Goal: Information Seeking & Learning: Find specific fact

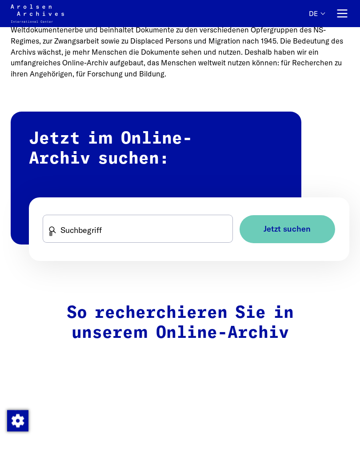
scroll to position [413, 0]
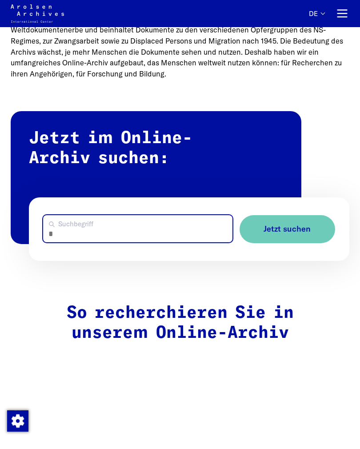
click at [85, 228] on input "Suchbegriff" at bounding box center [138, 228] width 190 height 27
type input "**********"
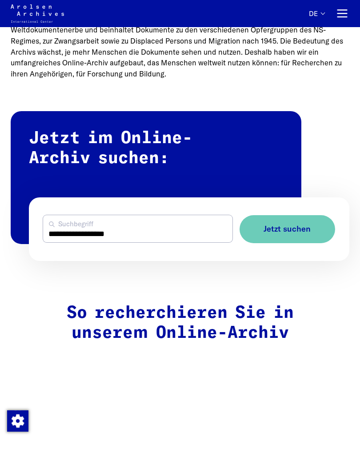
click at [299, 228] on span "Jetzt suchen" at bounding box center [287, 229] width 47 height 9
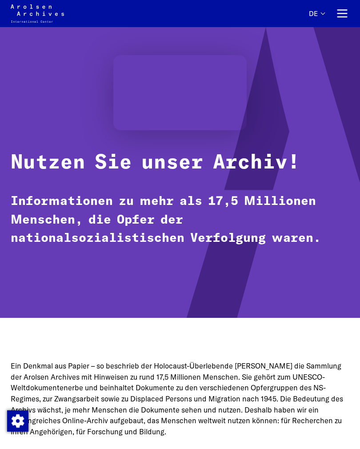
scroll to position [0, 0]
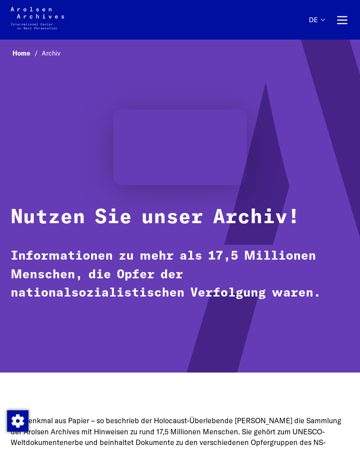
click at [21, 57] on link "Home" at bounding box center [26, 53] width 29 height 8
click at [51, 56] on span "Archiv" at bounding box center [51, 53] width 19 height 8
click at [51, 54] on span "Archiv" at bounding box center [51, 53] width 19 height 8
click at [52, 51] on span "Archiv" at bounding box center [51, 53] width 19 height 8
click at [343, 20] on button "Hauptnavigation" at bounding box center [342, 20] width 14 height 14
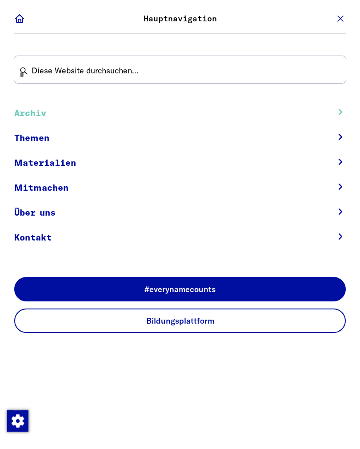
click at [345, 21] on button "Hauptnavigation" at bounding box center [342, 20] width 14 height 14
click at [209, 60] on nav "Home Archiv" at bounding box center [180, 56] width 339 height 13
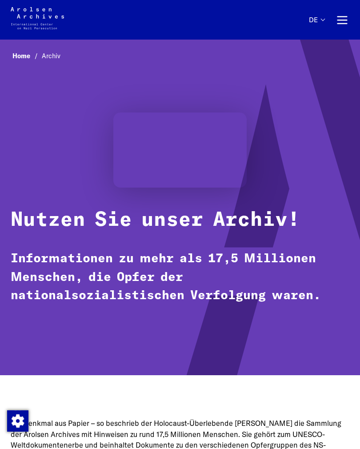
click at [344, 24] on button "Hauptnavigation" at bounding box center [342, 20] width 14 height 14
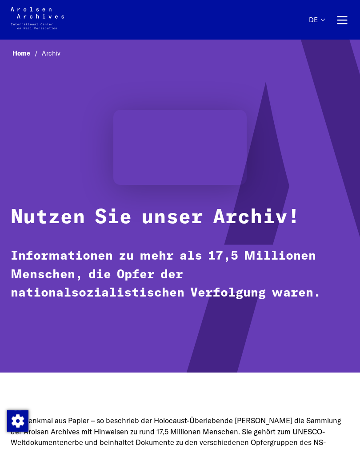
click at [336, 27] on li "de Sprachauswahl Sprachauswahl schließen Deutsch English Français Polski Русски…" at bounding box center [329, 20] width 40 height 22
click at [341, 23] on button "Hauptnavigation" at bounding box center [342, 20] width 14 height 14
click at [25, 52] on link "Home" at bounding box center [26, 53] width 29 height 8
